Goal: Entertainment & Leisure: Consume media (video, audio)

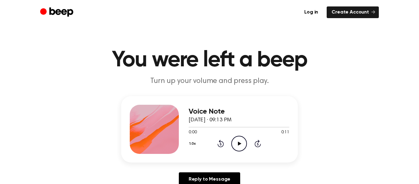
click at [235, 144] on icon "Play Audio" at bounding box center [239, 143] width 16 height 16
click at [234, 142] on icon "Play Audio" at bounding box center [239, 143] width 16 height 16
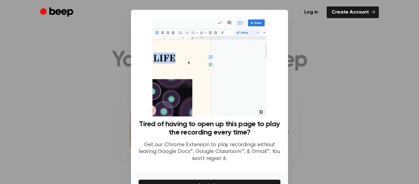
click at [304, 109] on div at bounding box center [209, 92] width 419 height 184
click at [297, 92] on div at bounding box center [209, 92] width 419 height 184
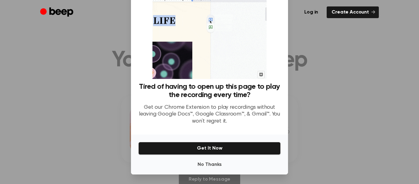
scroll to position [38, 0]
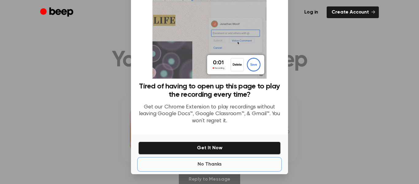
click at [232, 165] on button "No Thanks" at bounding box center [209, 164] width 142 height 12
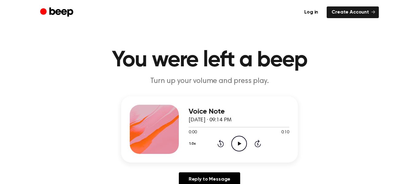
click at [242, 146] on icon "Play Audio" at bounding box center [239, 143] width 16 height 16
click at [241, 145] on icon "Play Audio" at bounding box center [239, 143] width 16 height 16
click at [241, 145] on icon "Pause Audio" at bounding box center [239, 143] width 16 height 16
click at [241, 145] on icon "Play Audio" at bounding box center [239, 143] width 16 height 16
click at [242, 141] on icon "Play Audio" at bounding box center [239, 143] width 16 height 16
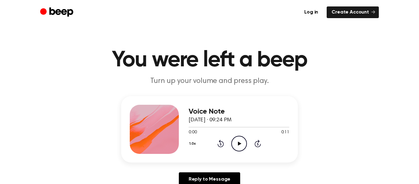
click at [238, 138] on icon "Play Audio" at bounding box center [239, 143] width 16 height 16
click at [234, 146] on icon "Play Audio" at bounding box center [239, 143] width 16 height 16
click at [239, 144] on icon "Play Audio" at bounding box center [239, 143] width 16 height 16
click at [239, 144] on icon "Pause Audio" at bounding box center [239, 143] width 16 height 16
